Goal: Task Accomplishment & Management: Use online tool/utility

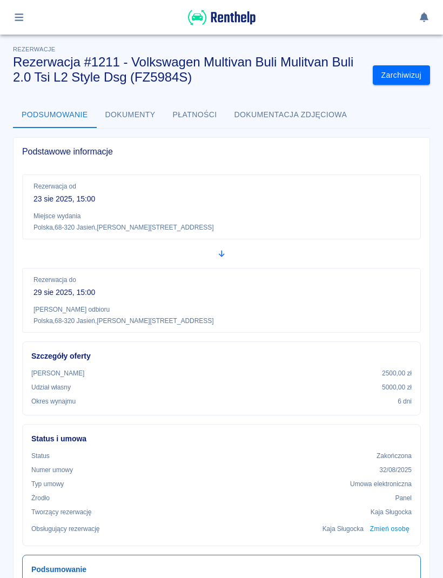
scroll to position [206, 0]
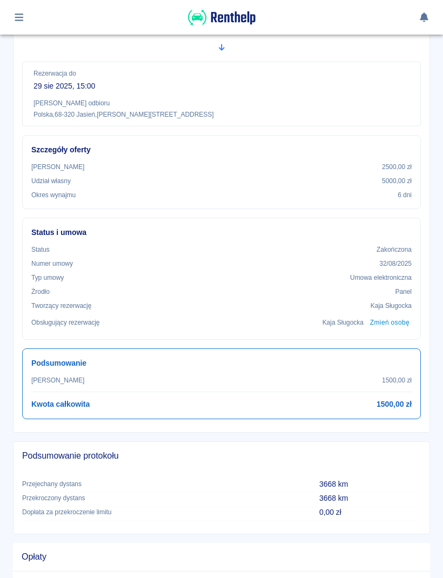
click at [35, 13] on div at bounding box center [221, 18] width 417 height 18
click at [26, 32] on div at bounding box center [221, 17] width 443 height 35
click at [24, 23] on button "button" at bounding box center [19, 17] width 21 height 18
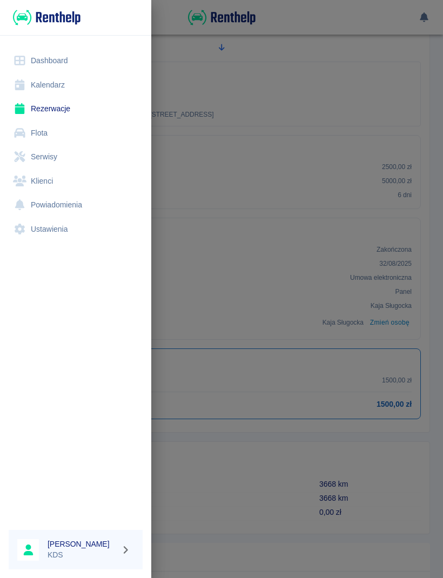
click at [62, 90] on link "Kalendarz" at bounding box center [76, 85] width 134 height 24
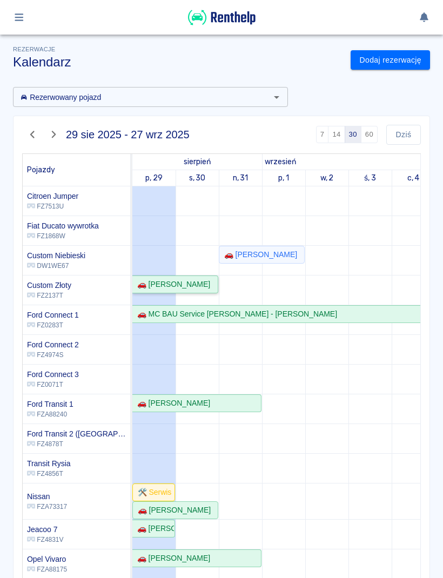
click at [188, 289] on div "🚗 [PERSON_NAME]" at bounding box center [171, 284] width 77 height 11
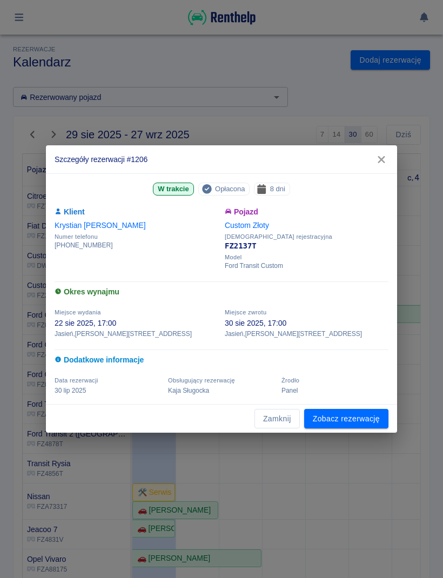
click at [369, 421] on link "Zobacz rezerwację" at bounding box center [346, 419] width 84 height 20
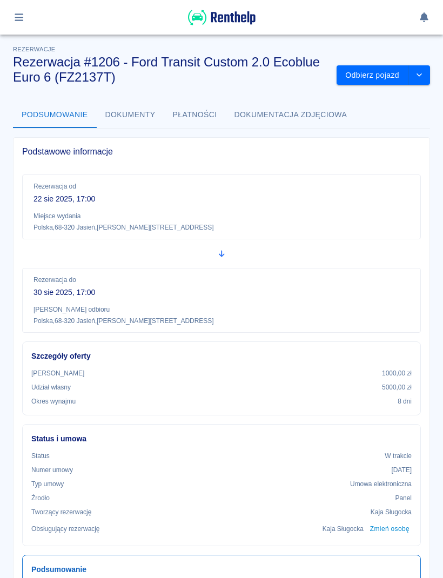
click at [377, 80] on button "Odbierz pojazd" at bounding box center [373, 75] width 72 height 20
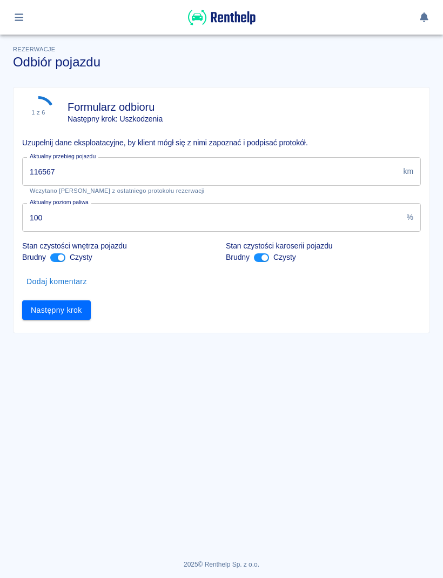
click at [165, 158] on input "116567" at bounding box center [210, 171] width 377 height 29
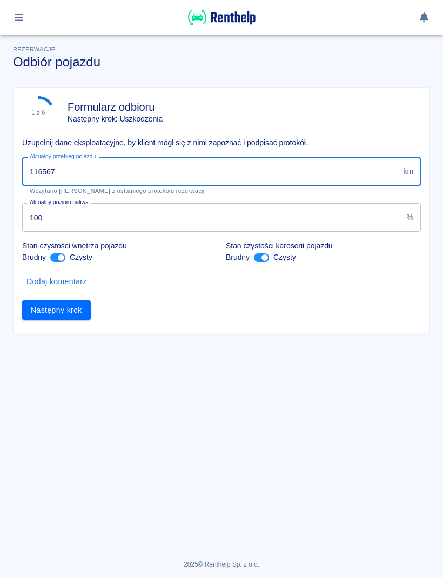
click at [358, 175] on input "116567" at bounding box center [210, 171] width 377 height 29
click at [357, 171] on input "116567" at bounding box center [210, 171] width 377 height 29
type input "117407"
click at [362, 185] on input "117407" at bounding box center [210, 171] width 377 height 29
click at [46, 313] on button "Następny krok" at bounding box center [56, 310] width 69 height 20
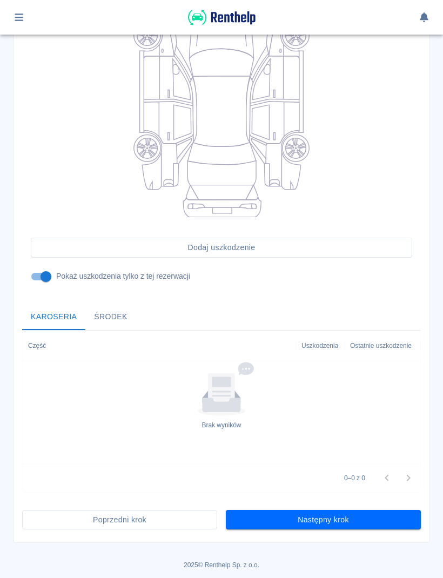
scroll to position [172, 0]
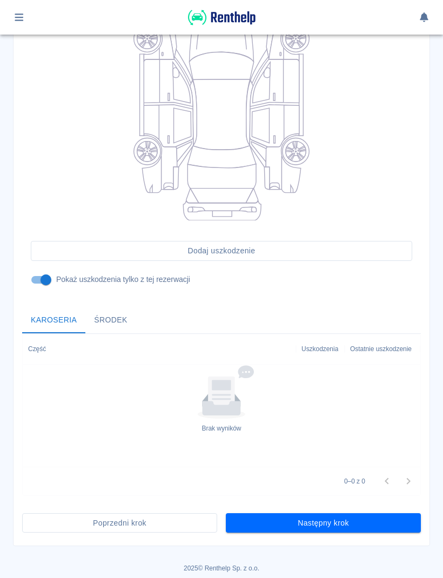
click at [379, 527] on button "Następny krok" at bounding box center [323, 523] width 195 height 20
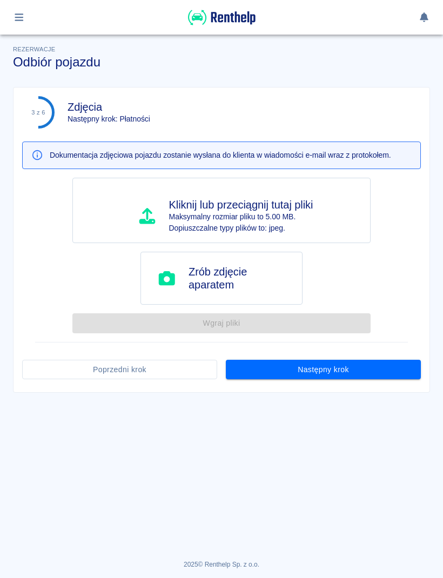
click at [393, 378] on button "Następny krok" at bounding box center [323, 370] width 195 height 20
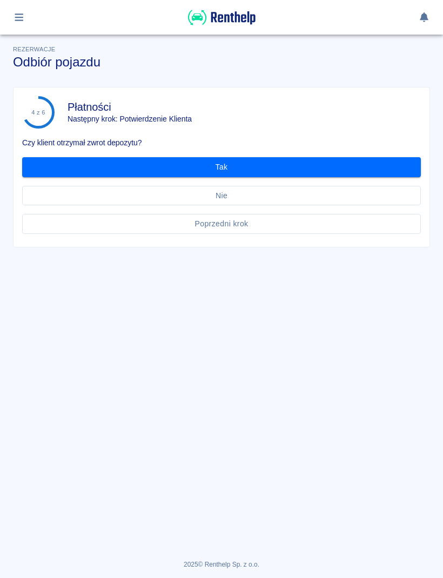
click at [391, 171] on button "Tak" at bounding box center [221, 167] width 399 height 20
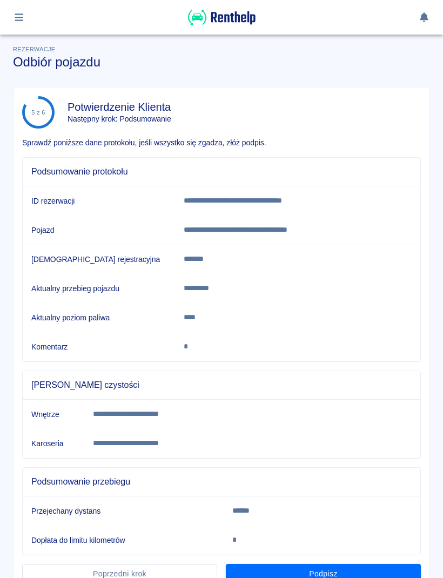
click at [391, 565] on button "Podpisz" at bounding box center [323, 574] width 195 height 20
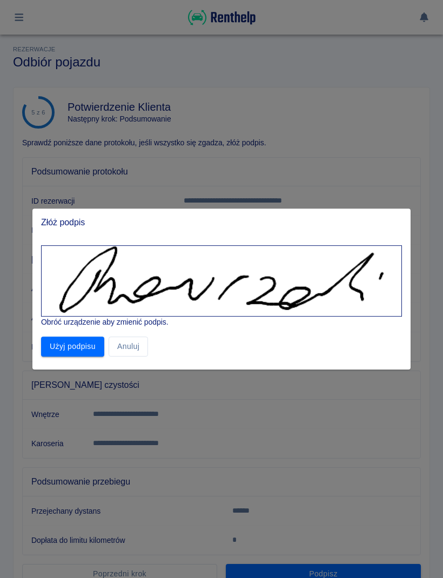
click at [76, 351] on button "Użyj podpisu" at bounding box center [72, 347] width 63 height 20
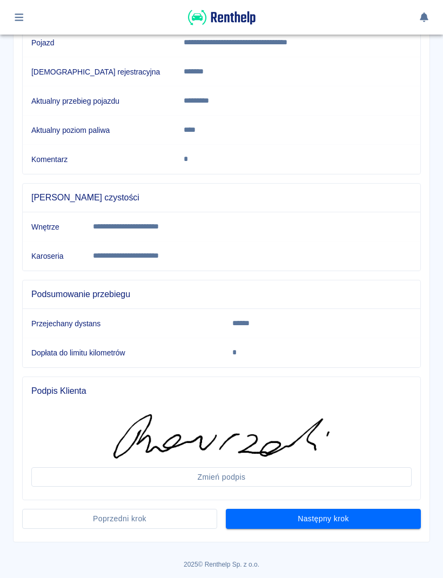
scroll to position [187, 0]
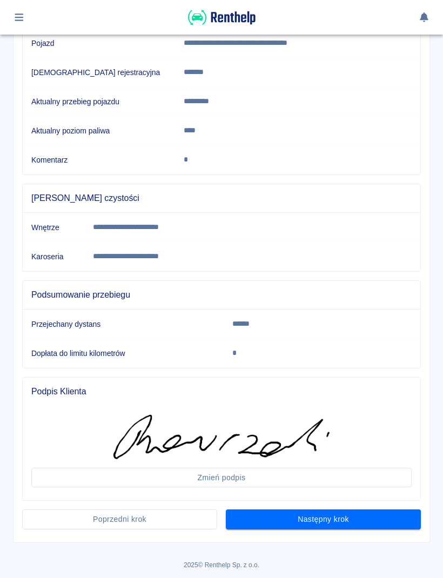
click at [356, 523] on button "Następny krok" at bounding box center [323, 520] width 195 height 20
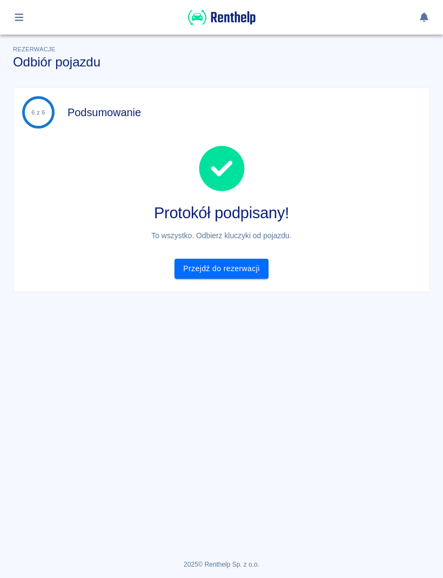
scroll to position [0, 0]
click at [249, 267] on link "Przejdź do rezerwacji" at bounding box center [221, 269] width 93 height 20
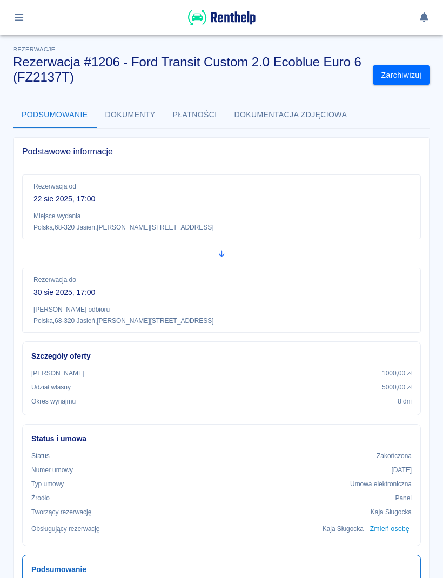
click at [24, 23] on button "button" at bounding box center [19, 17] width 21 height 18
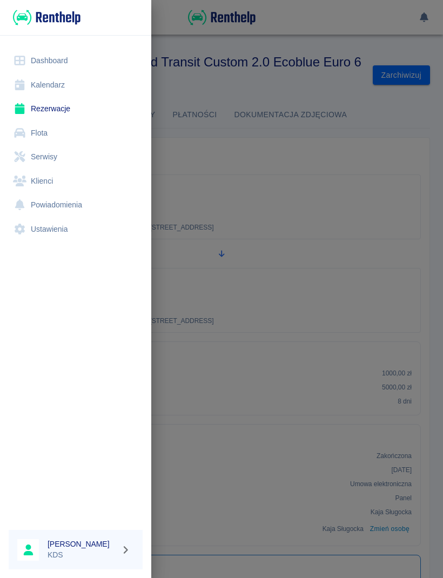
click at [55, 86] on link "Kalendarz" at bounding box center [76, 85] width 134 height 24
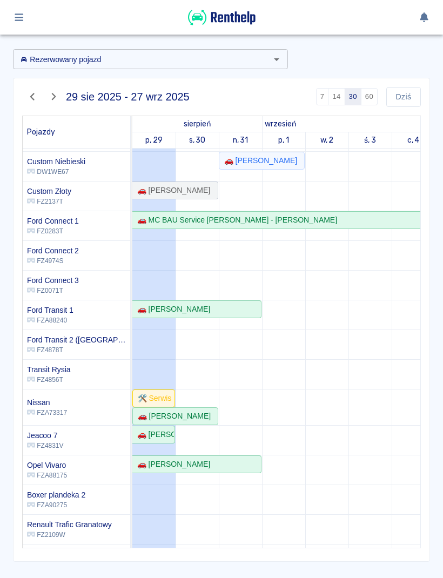
scroll to position [56, 0]
click at [166, 437] on div "🚗 [PERSON_NAME]" at bounding box center [153, 434] width 41 height 11
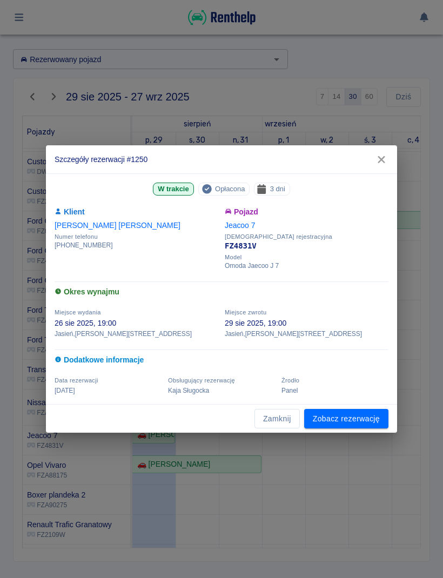
click at [286, 415] on button "Zamknij" at bounding box center [277, 419] width 45 height 20
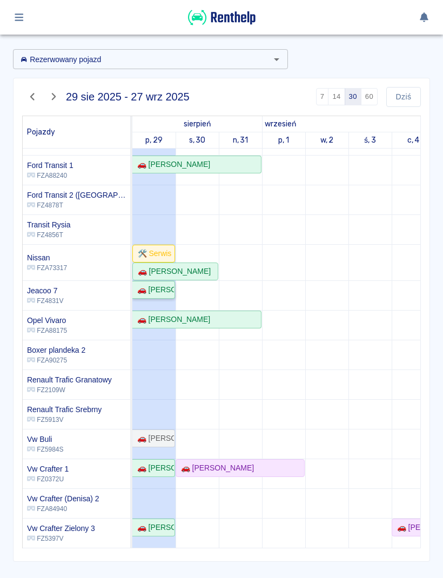
scroll to position [201, 0]
click at [165, 526] on div "🚗 [PERSON_NAME]" at bounding box center [153, 527] width 41 height 11
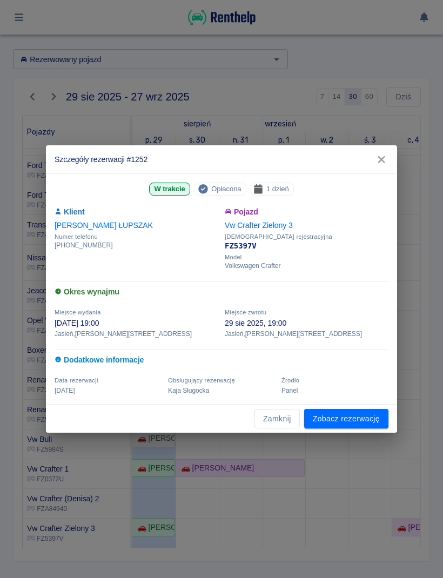
click at [292, 413] on button "Zamknij" at bounding box center [277, 419] width 45 height 20
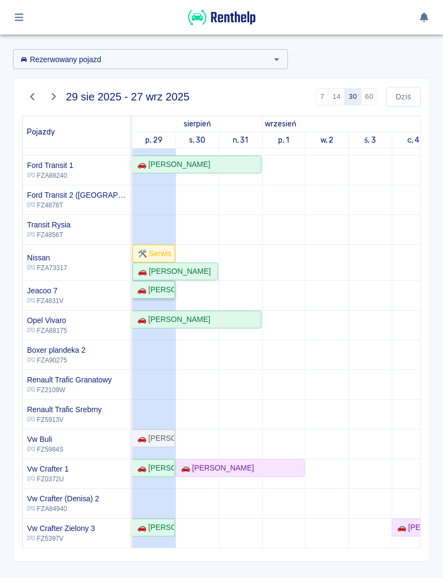
click at [168, 287] on div "🚗 [PERSON_NAME]" at bounding box center [153, 289] width 41 height 11
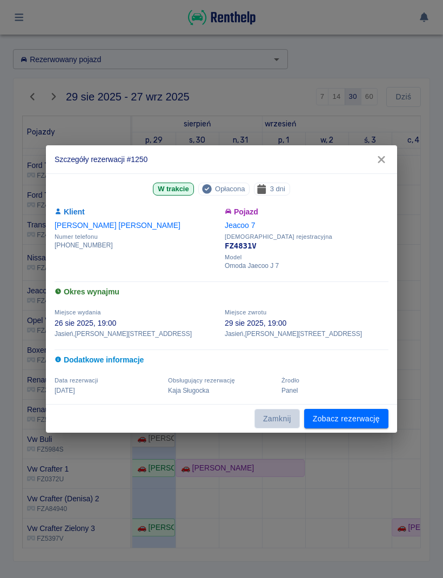
click at [286, 418] on button "Zamknij" at bounding box center [277, 419] width 45 height 20
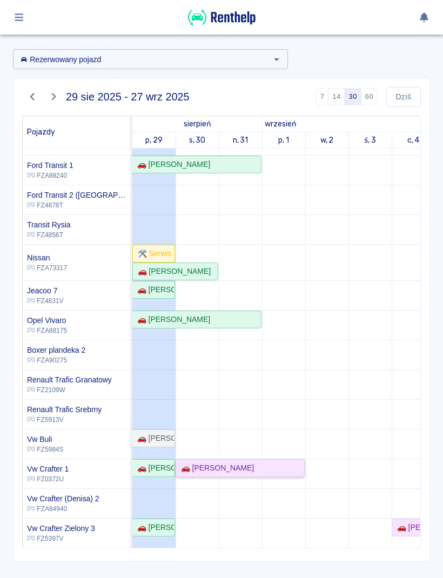
click at [275, 468] on div "🚗 [PERSON_NAME]" at bounding box center [240, 468] width 127 height 11
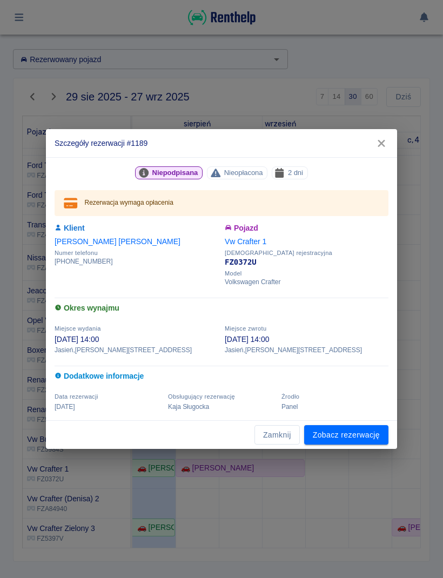
click at [284, 436] on button "Zamknij" at bounding box center [277, 435] width 45 height 20
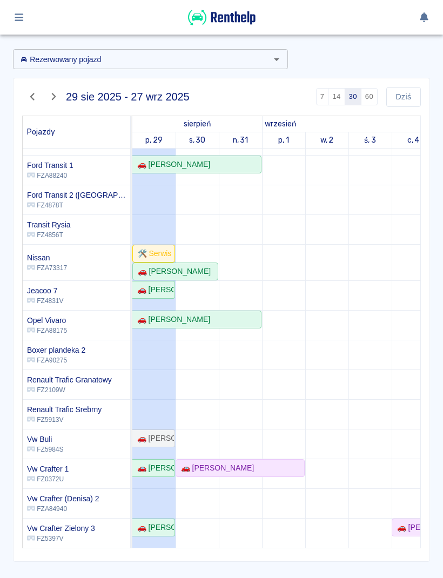
click at [415, 346] on td at bounding box center [413, 248] width 43 height 600
